Goal: Information Seeking & Learning: Learn about a topic

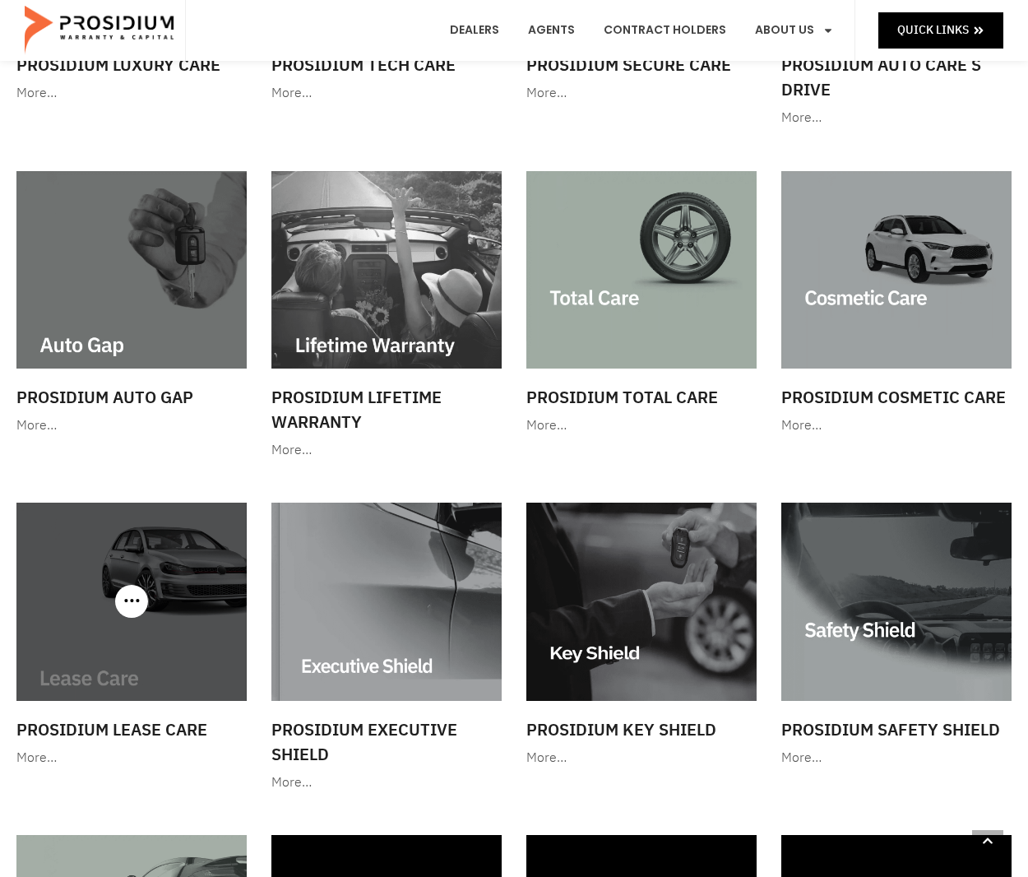
scroll to position [740, 0]
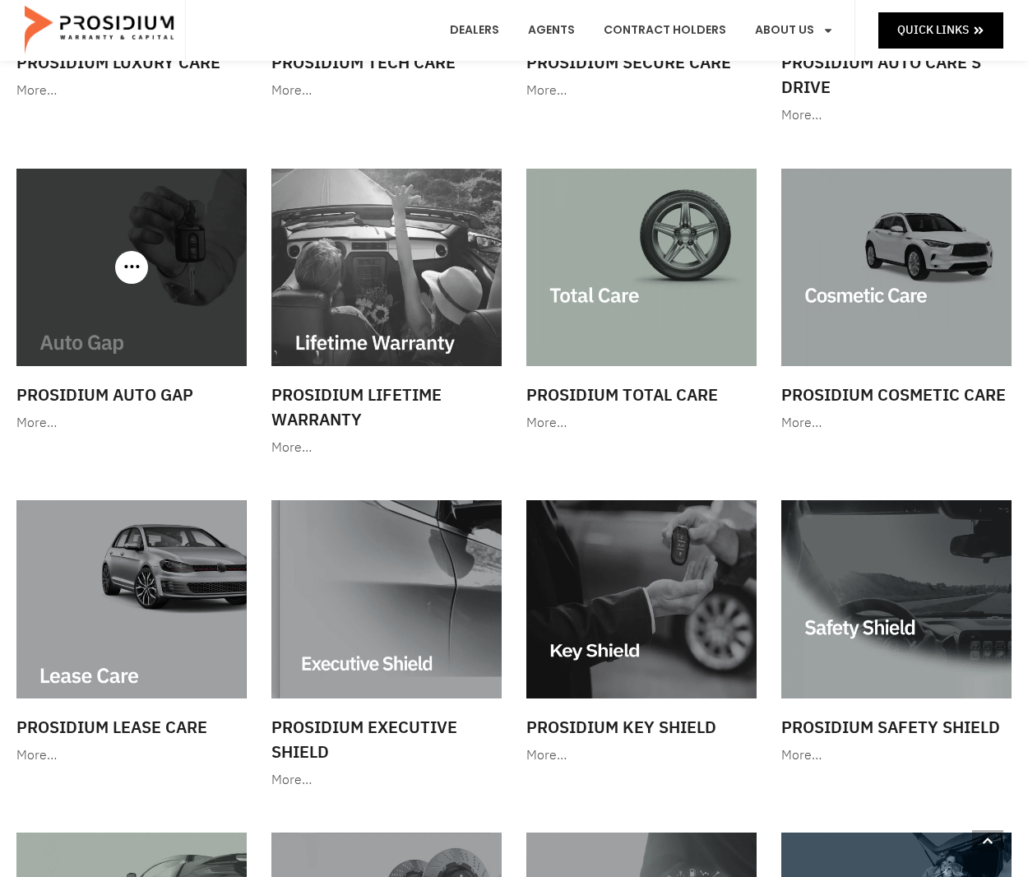
click at [30, 424] on div "More…" at bounding box center [131, 423] width 230 height 24
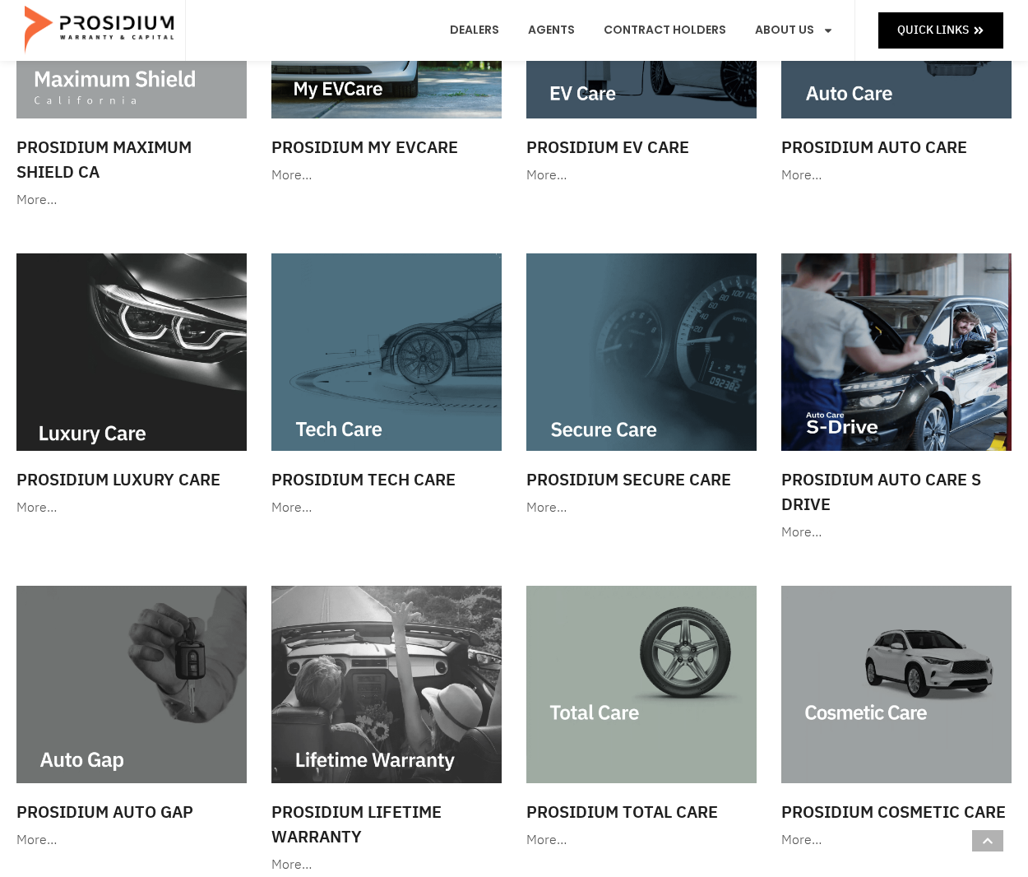
scroll to position [0, 0]
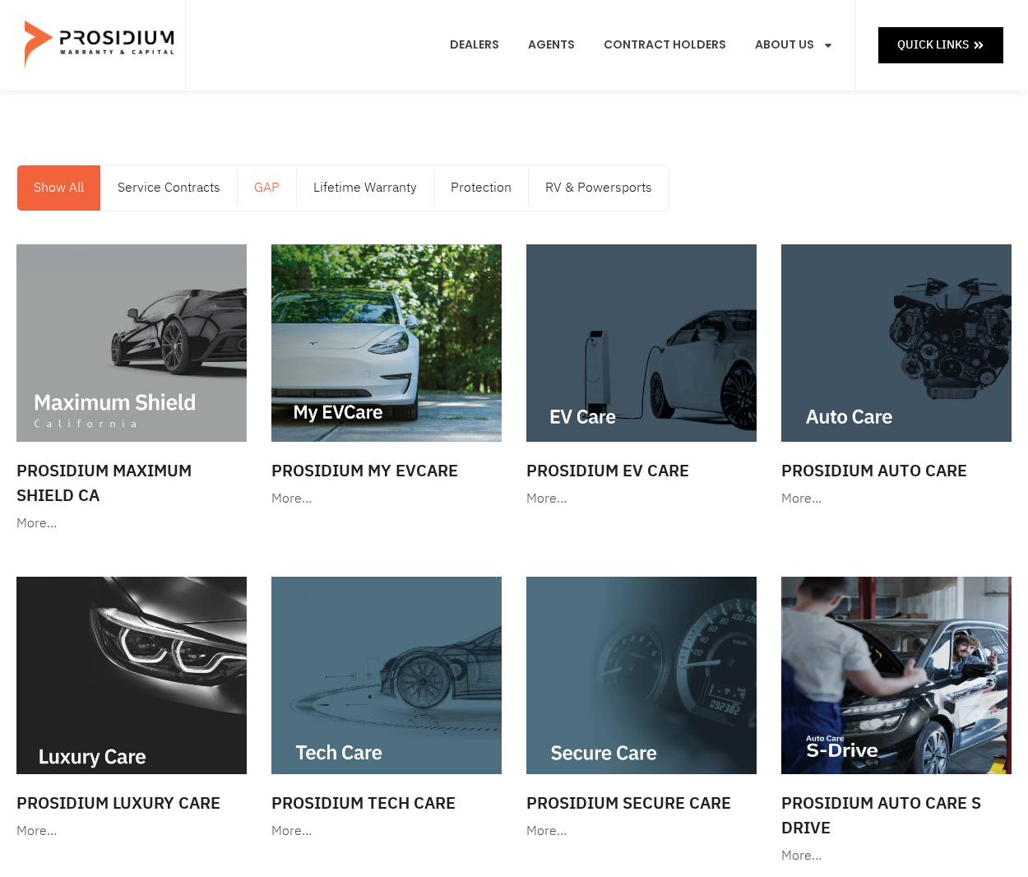
click at [276, 194] on link "GAP" at bounding box center [267, 187] width 58 height 45
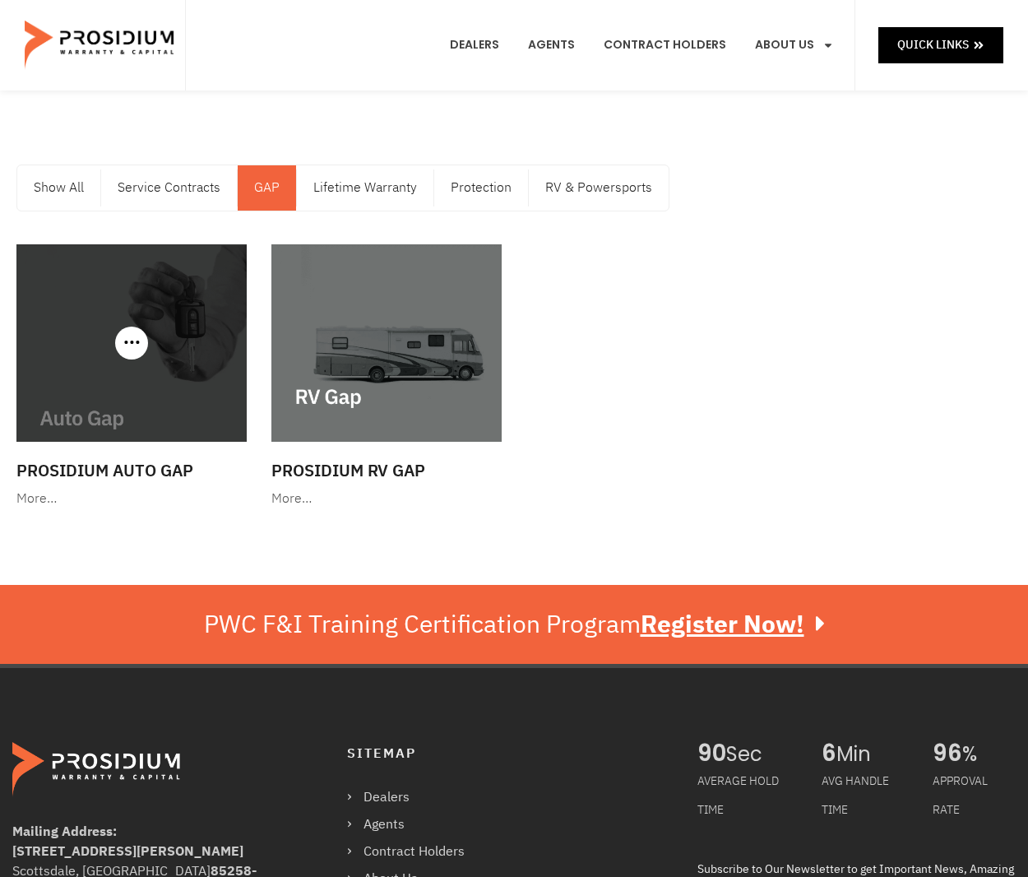
click at [36, 501] on div "More…" at bounding box center [131, 499] width 230 height 24
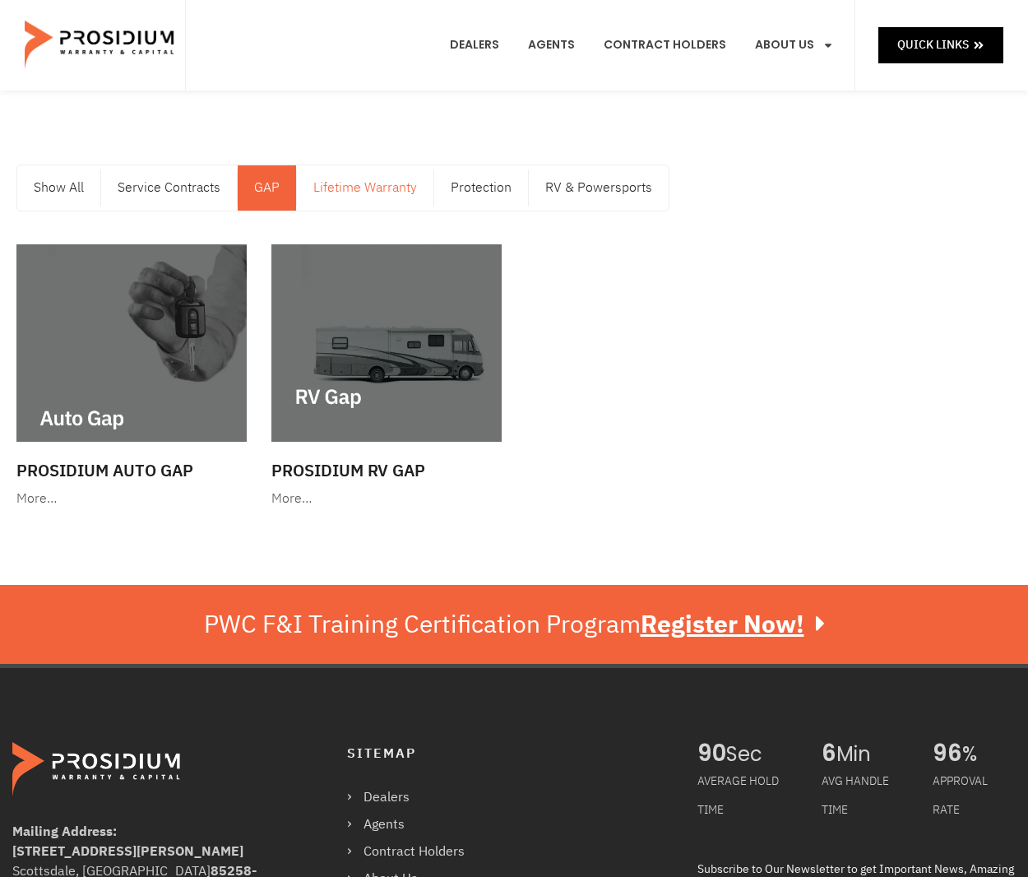
click at [351, 197] on link "Lifetime Warranty" at bounding box center [365, 187] width 137 height 45
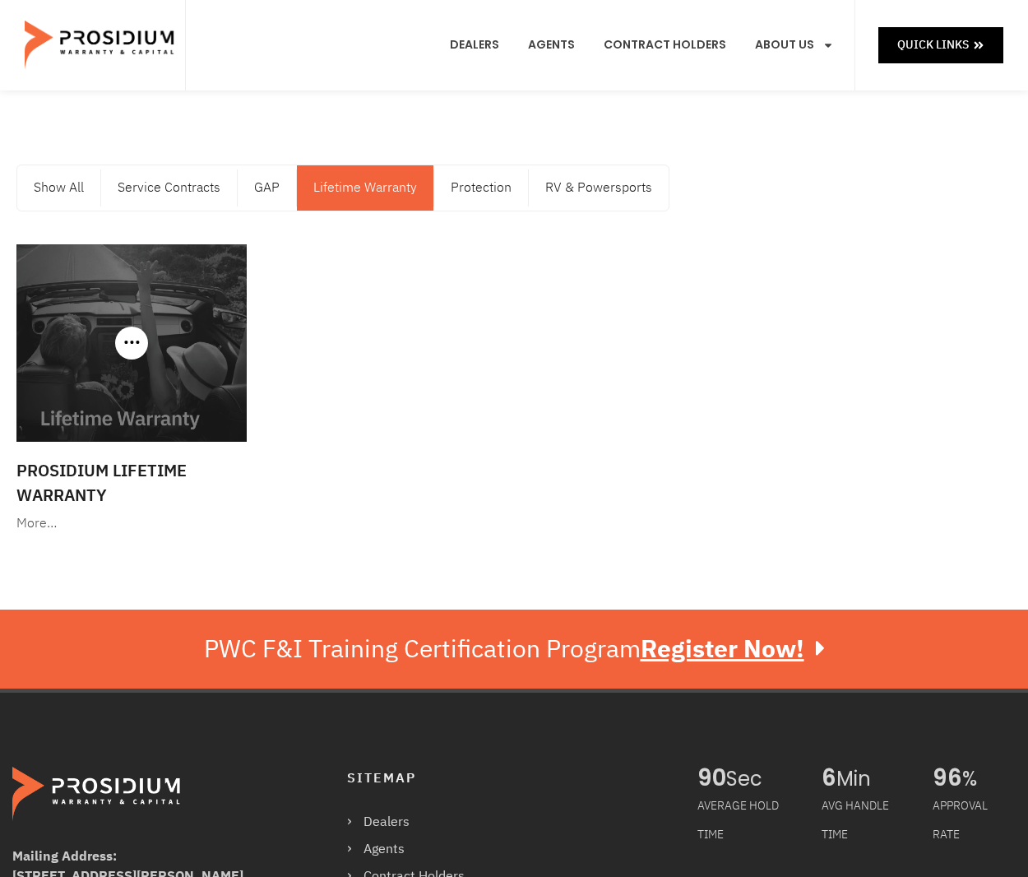
click at [49, 522] on div "More…" at bounding box center [131, 524] width 230 height 24
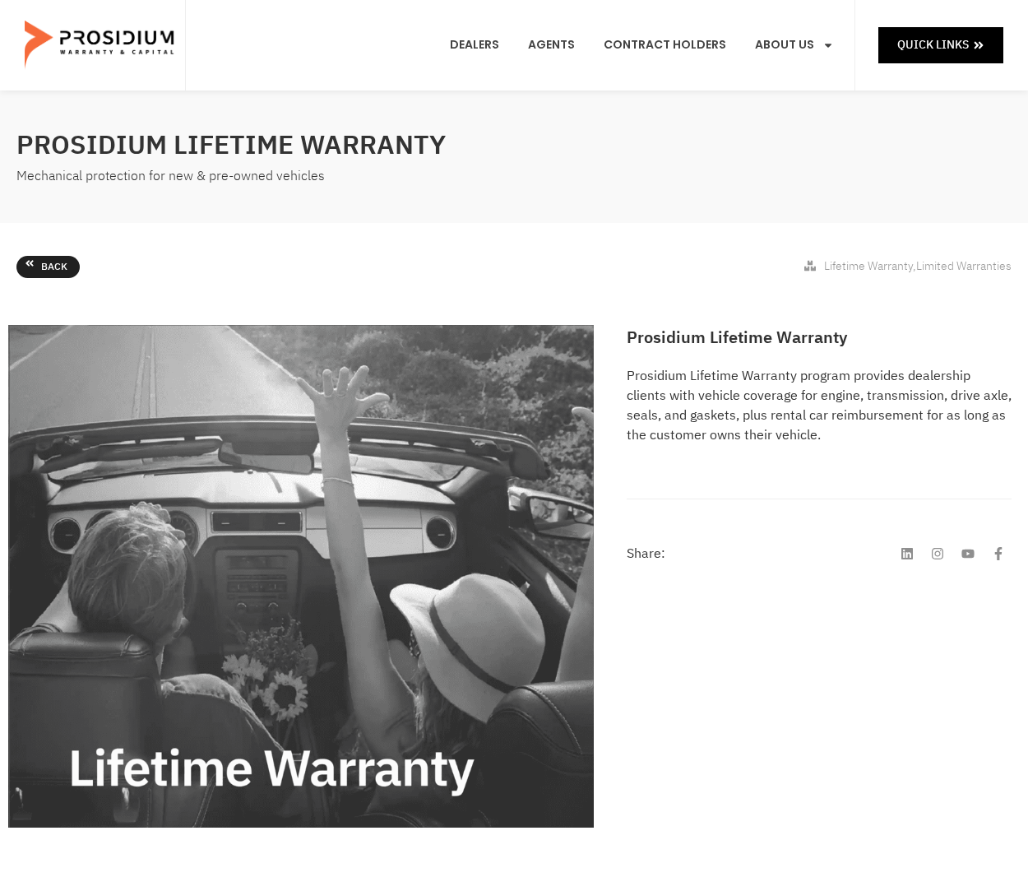
click at [39, 269] on link "Back" at bounding box center [47, 267] width 63 height 23
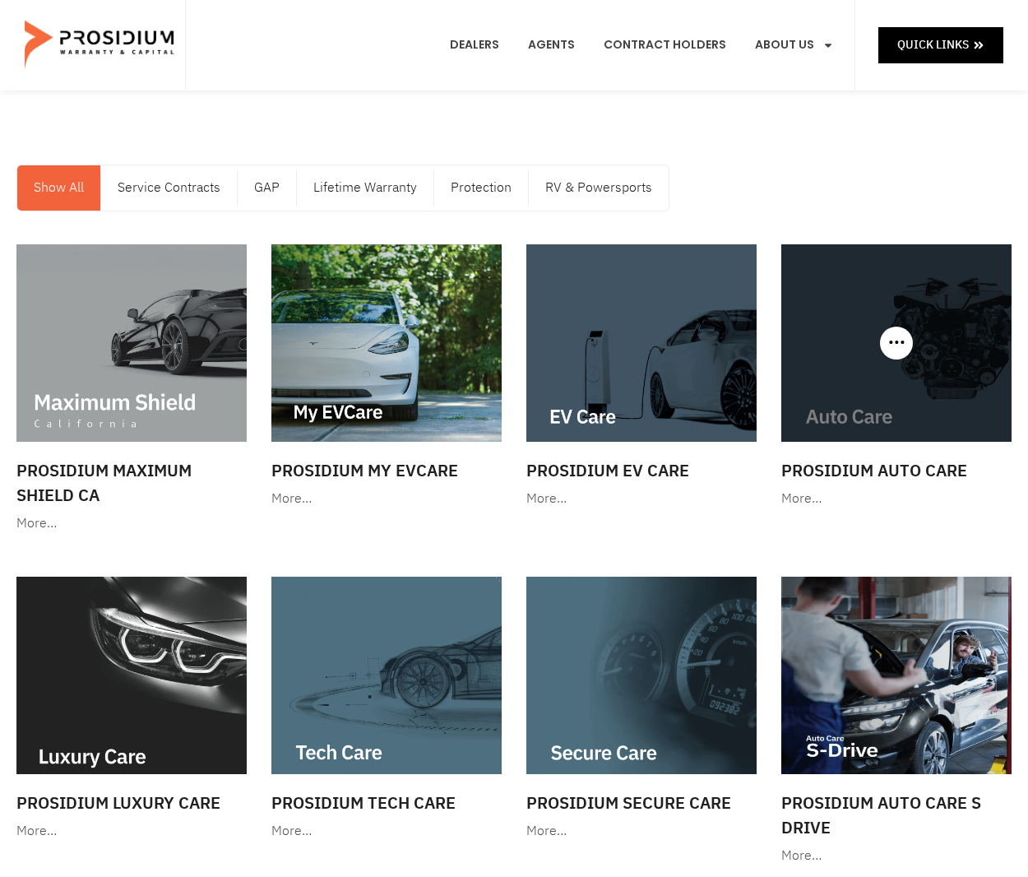
click at [810, 500] on div "More…" at bounding box center [897, 499] width 230 height 24
